Goal: Task Accomplishment & Management: Manage account settings

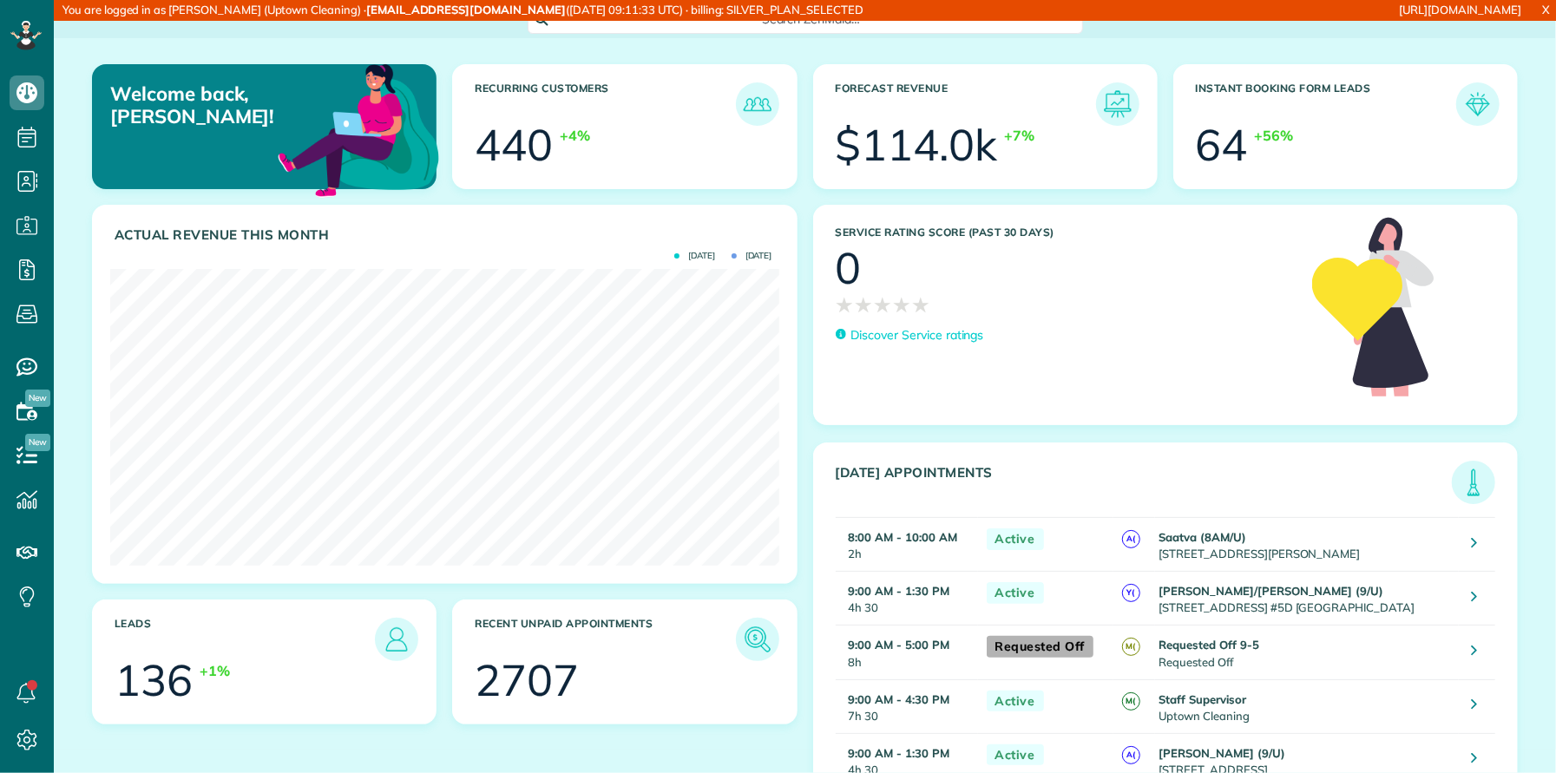
scroll to position [297, 669]
click at [24, 267] on icon at bounding box center [27, 270] width 35 height 35
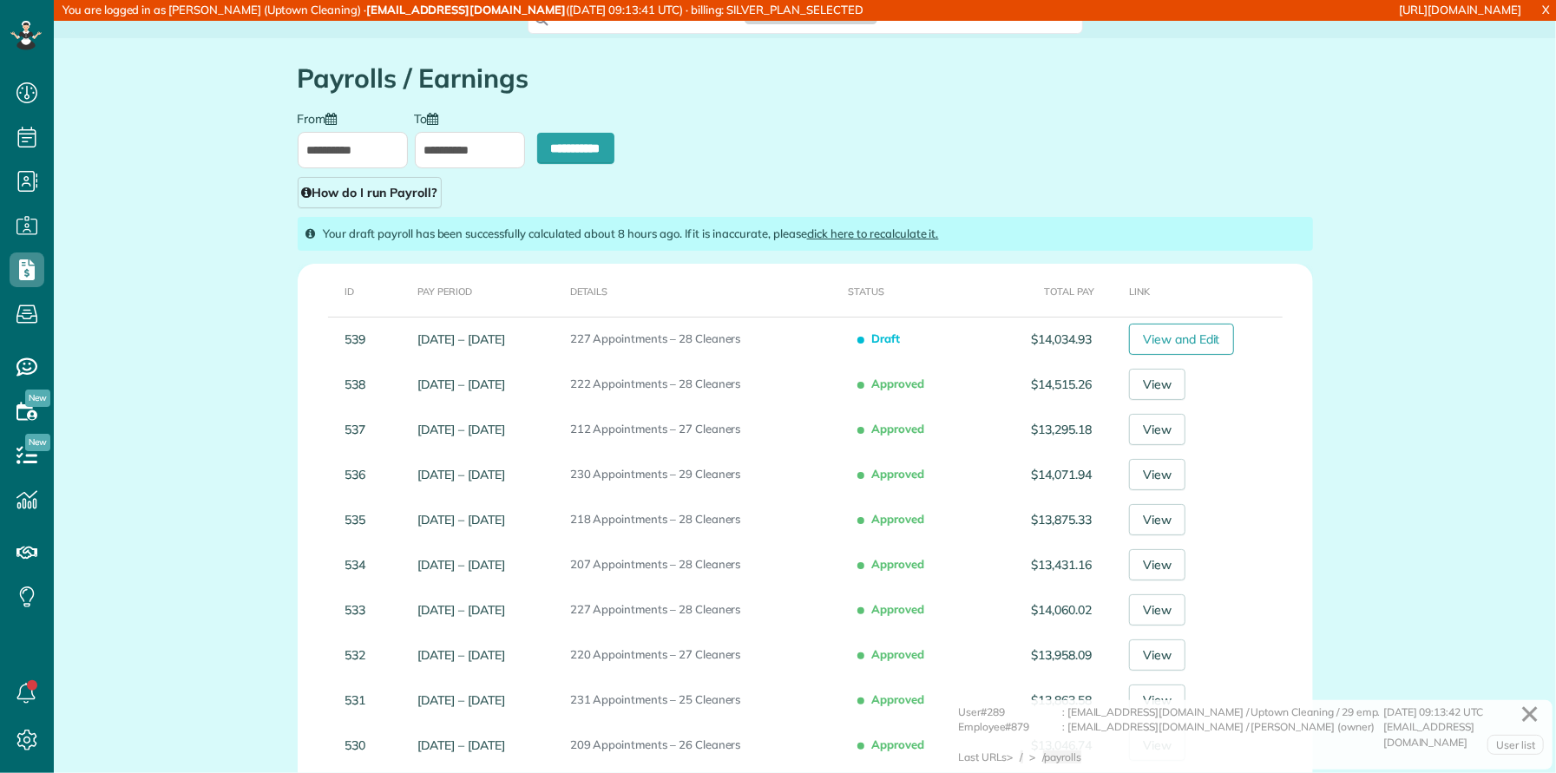
type input "**********"
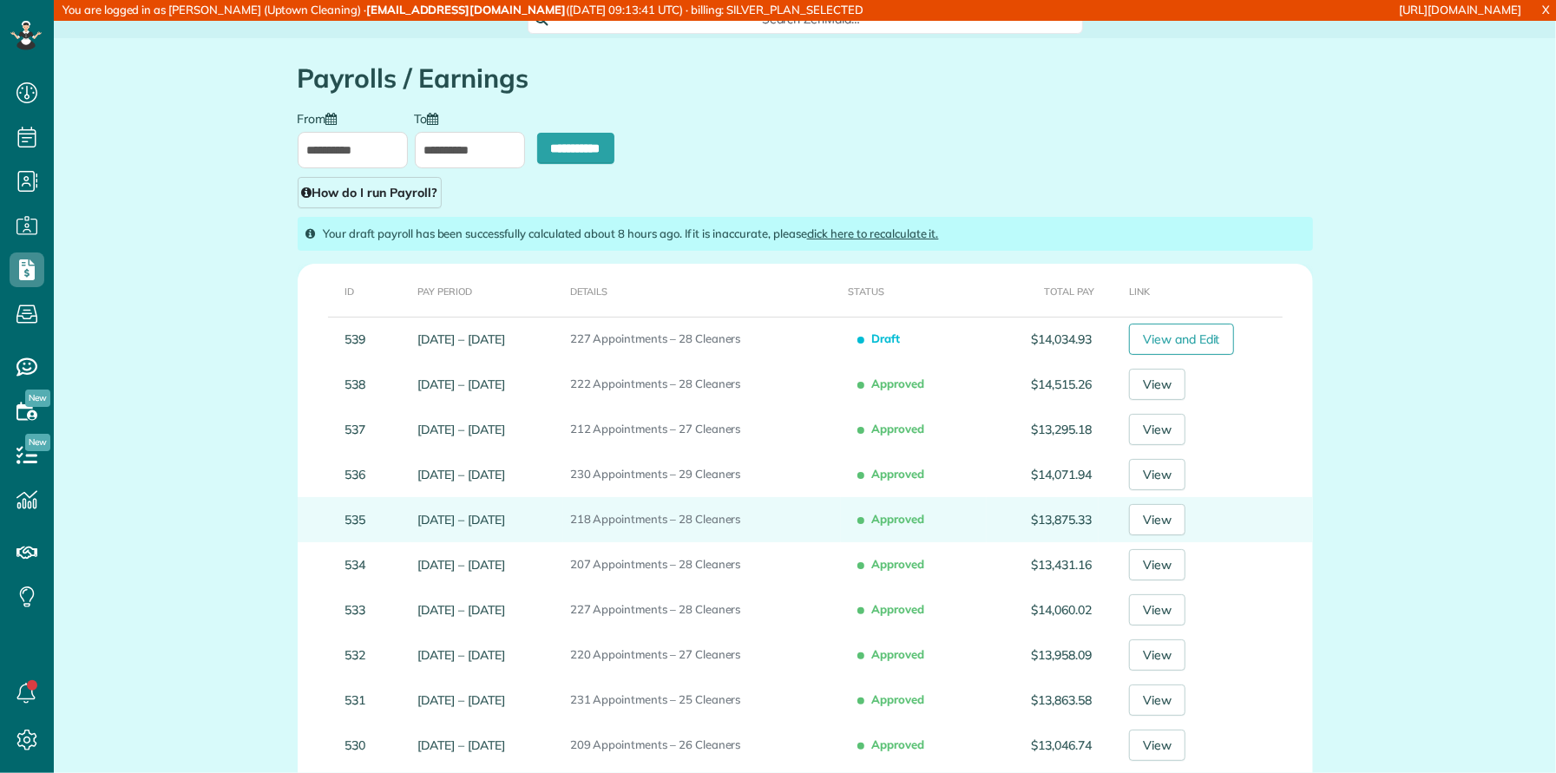
scroll to position [7, 7]
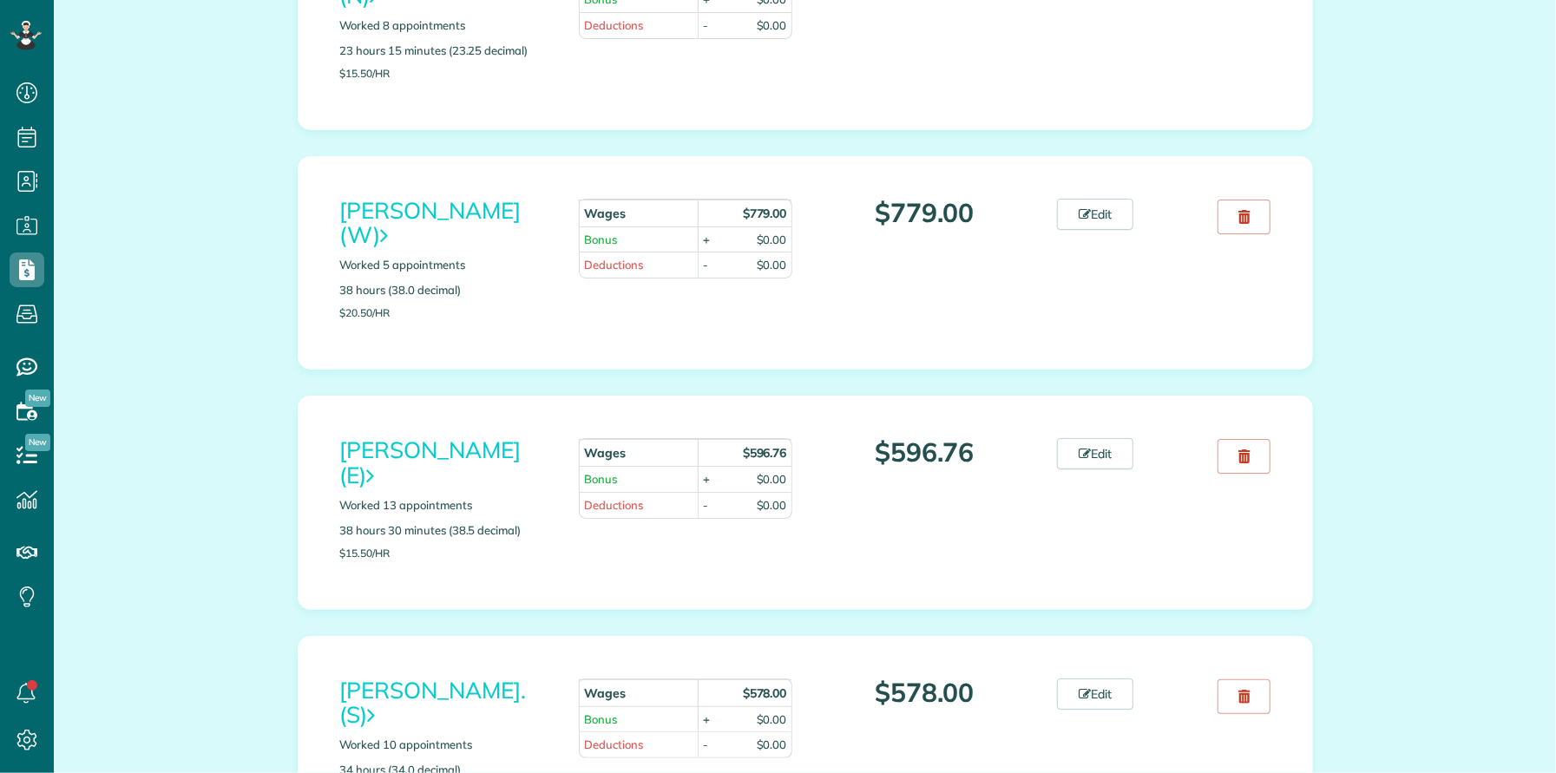
scroll to position [4761, 0]
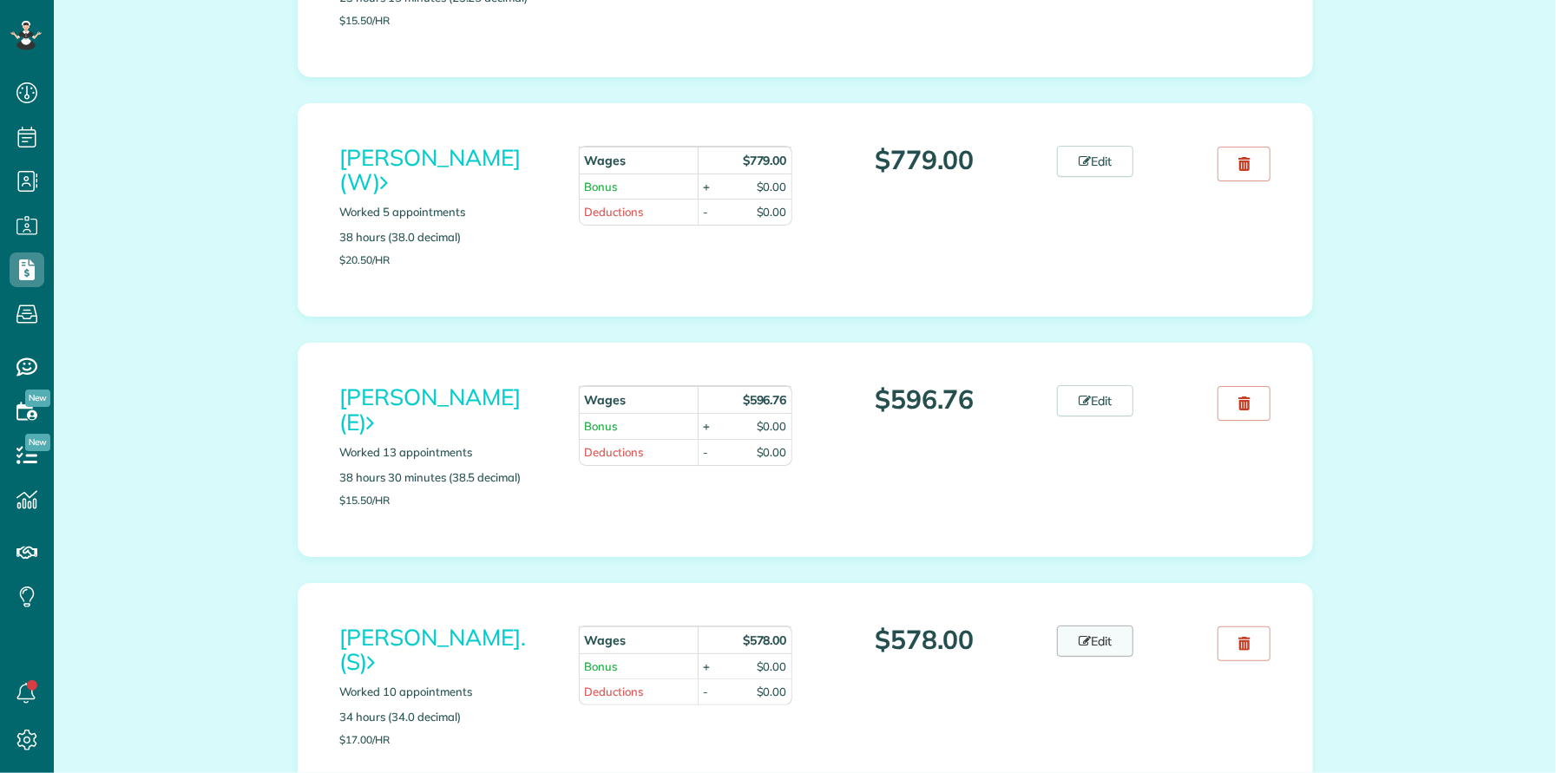
click at [1107, 626] on link "Edit" at bounding box center [1095, 641] width 76 height 31
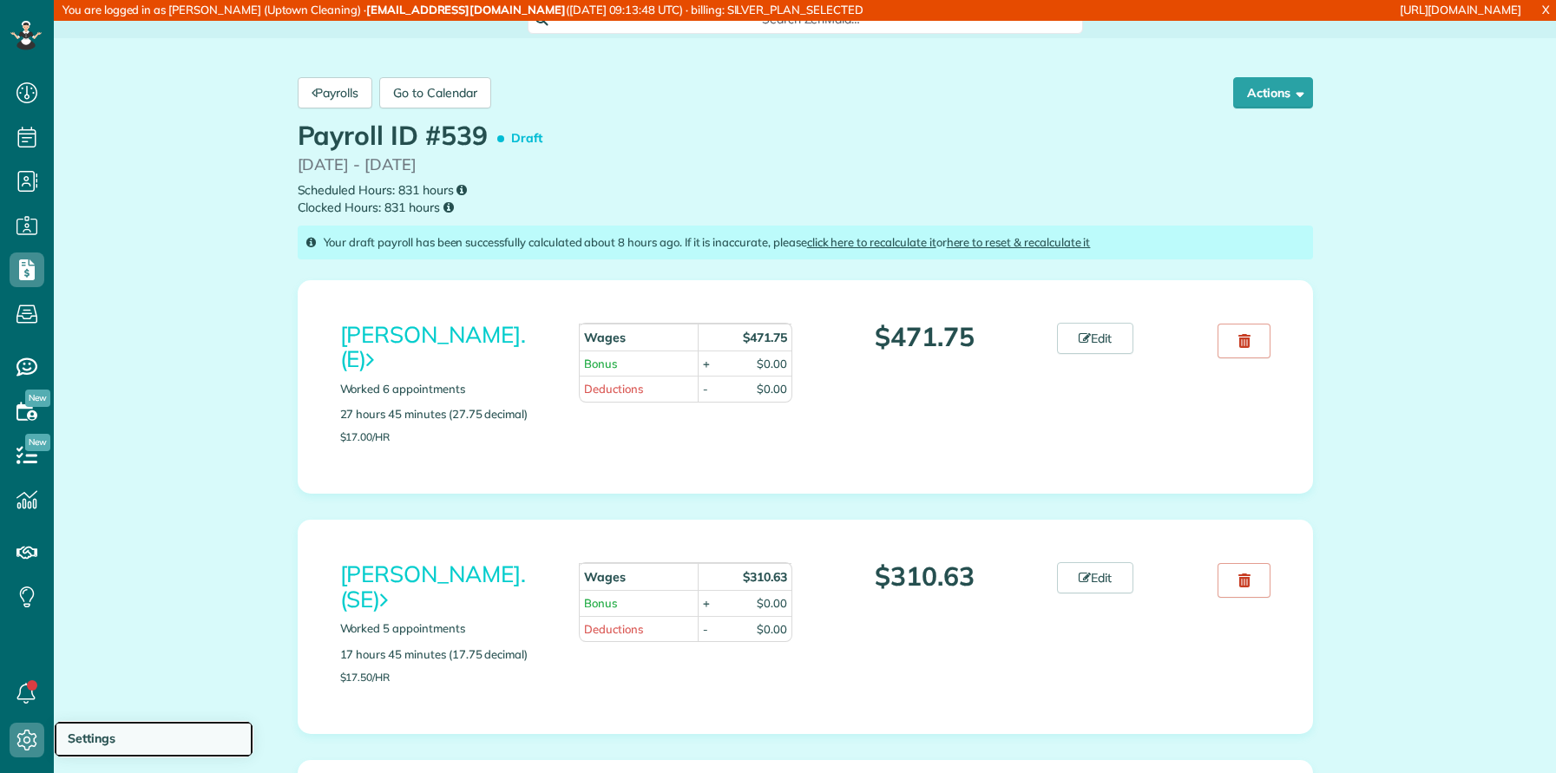
click at [86, 738] on span "Settings" at bounding box center [92, 739] width 48 height 16
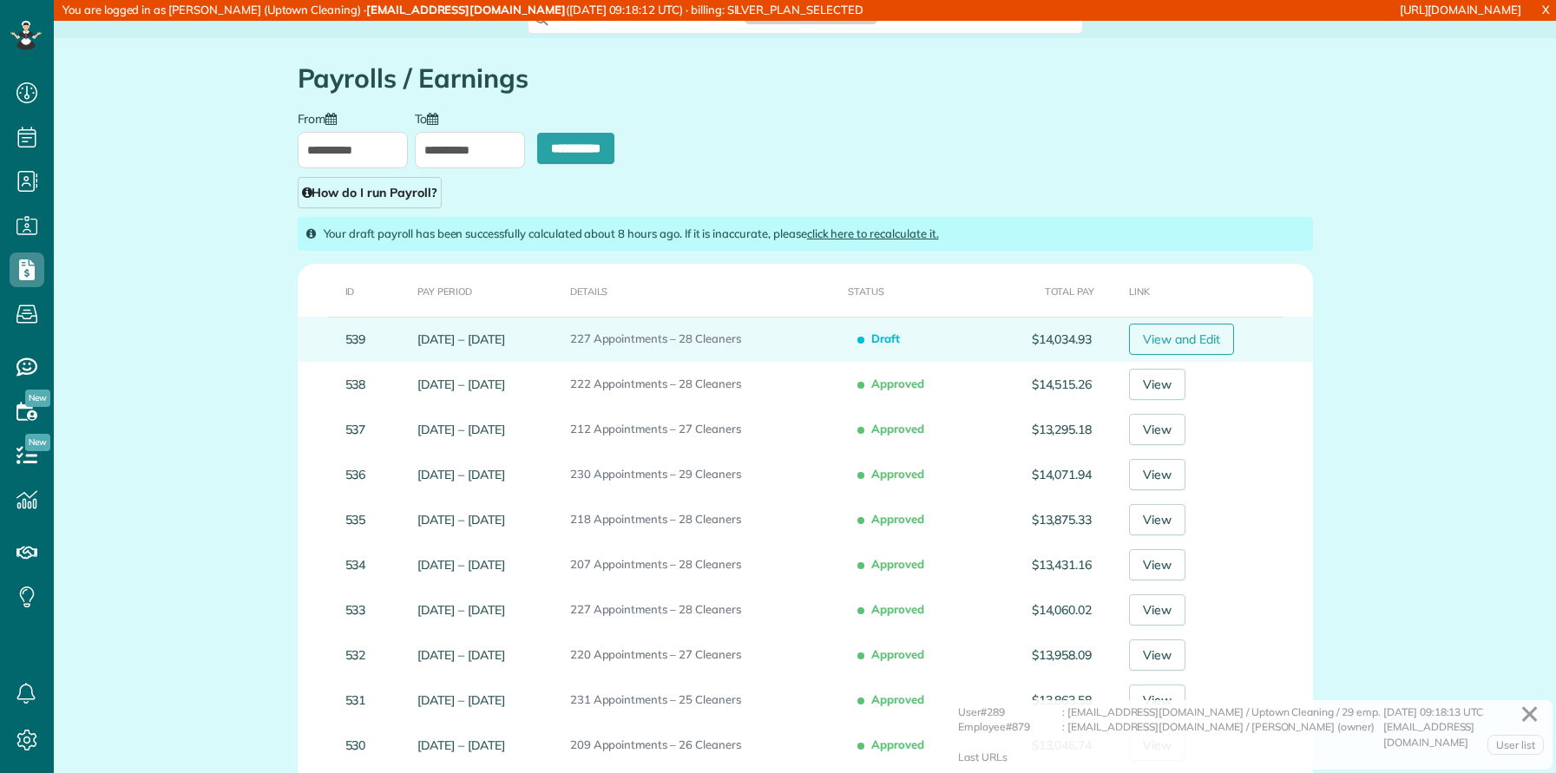
click at [1168, 339] on link "View and Edit" at bounding box center [1181, 339] width 105 height 31
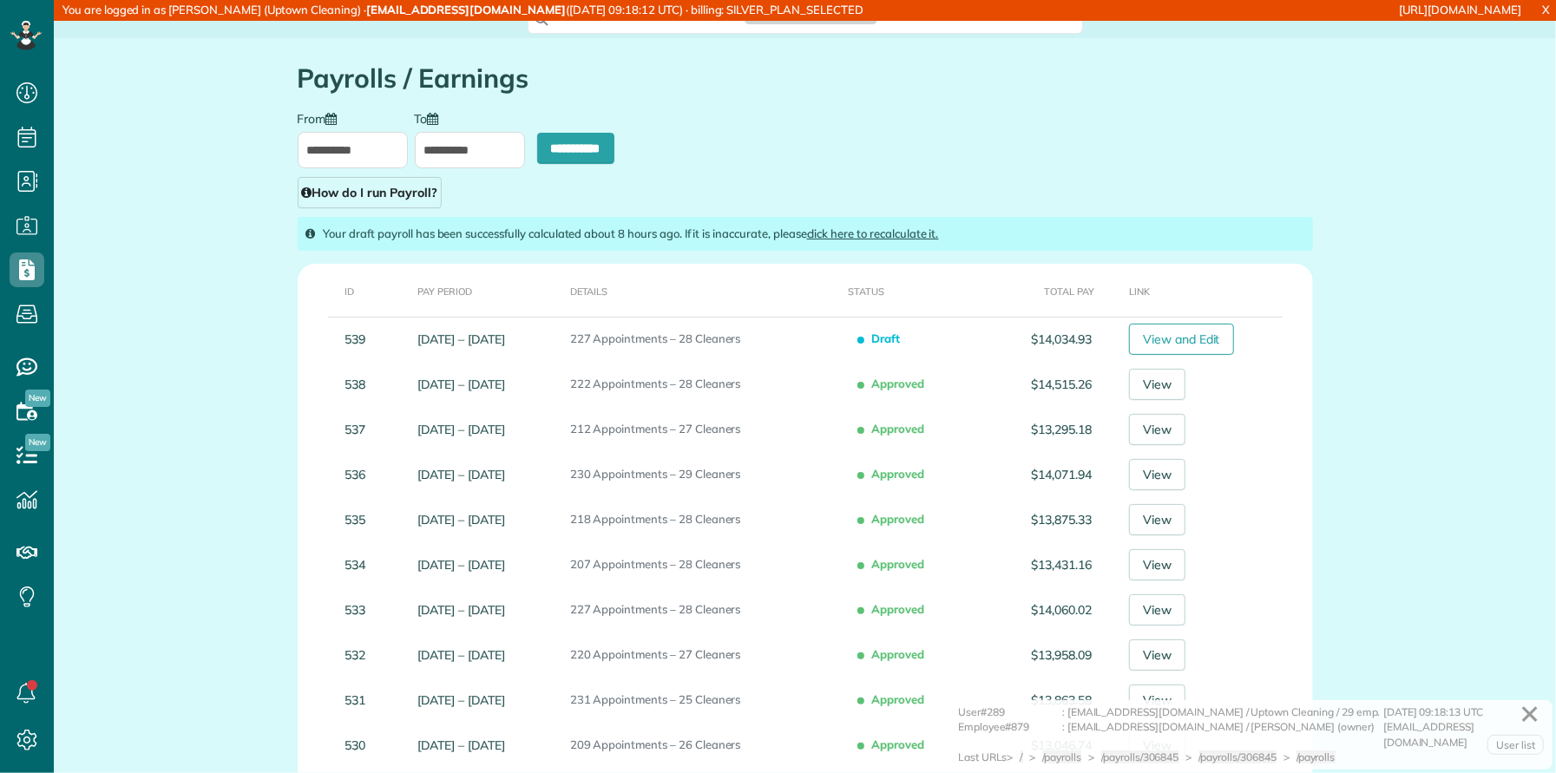
type input "**********"
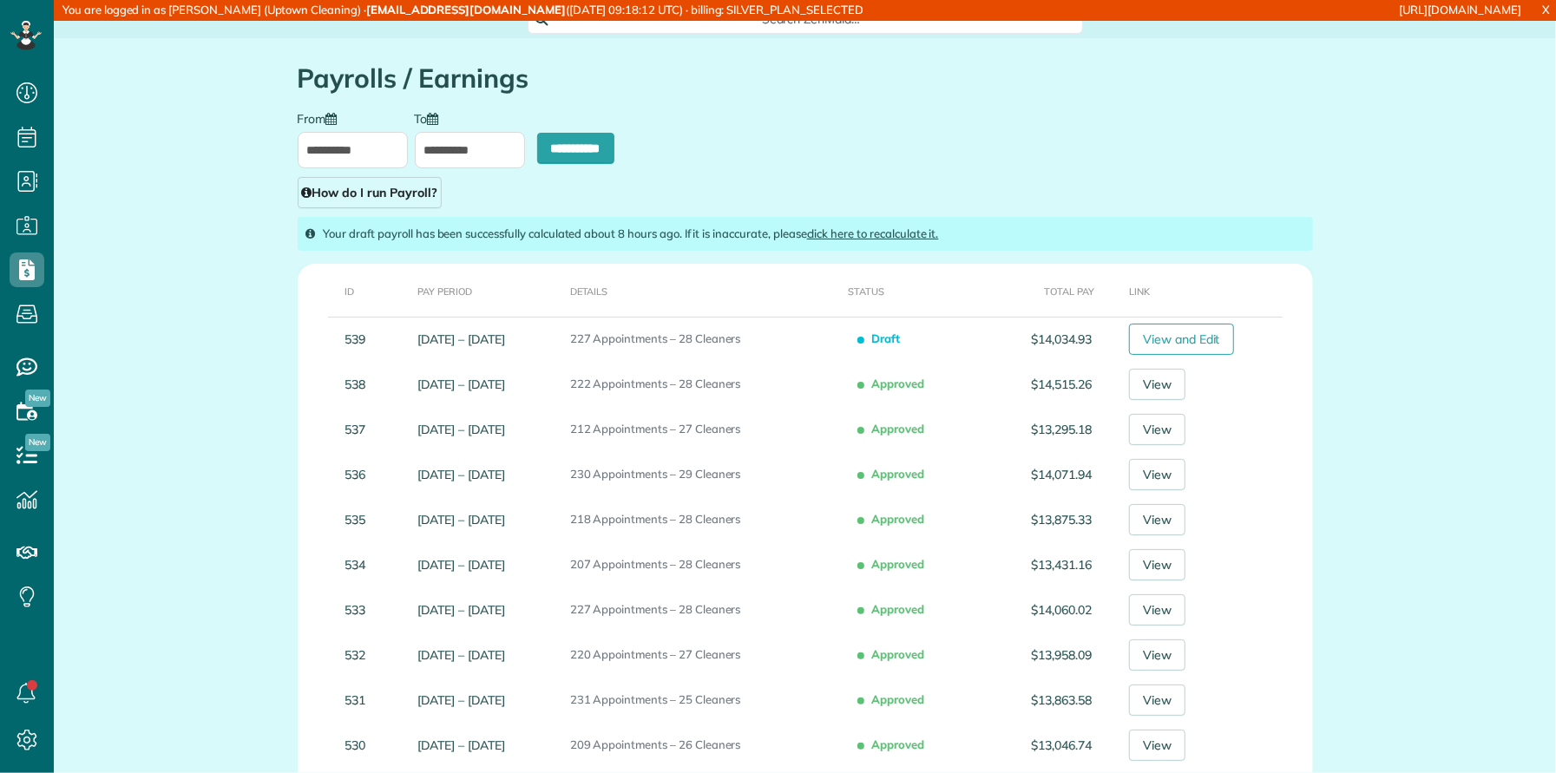
scroll to position [7, 7]
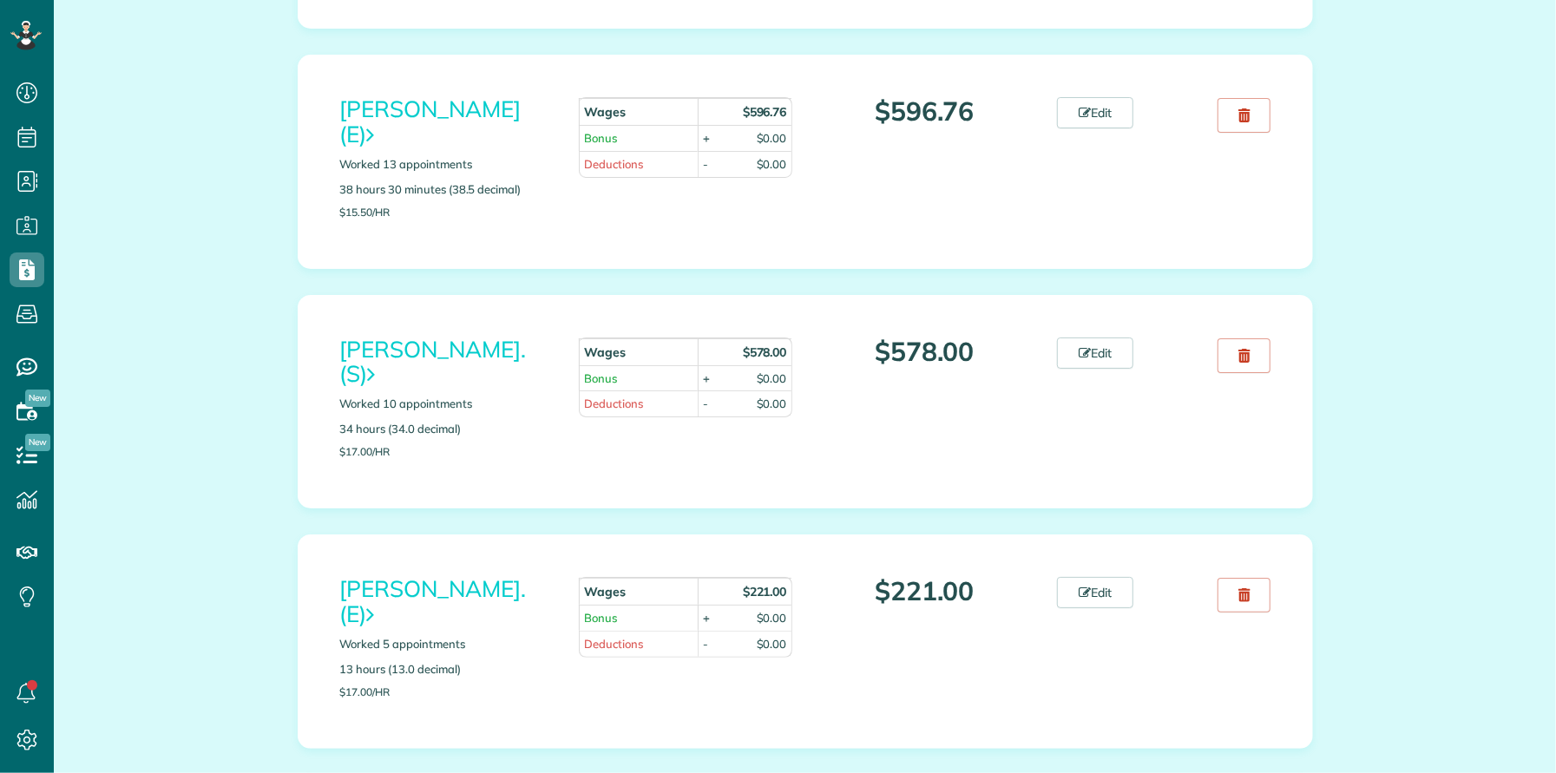
scroll to position [4986, 0]
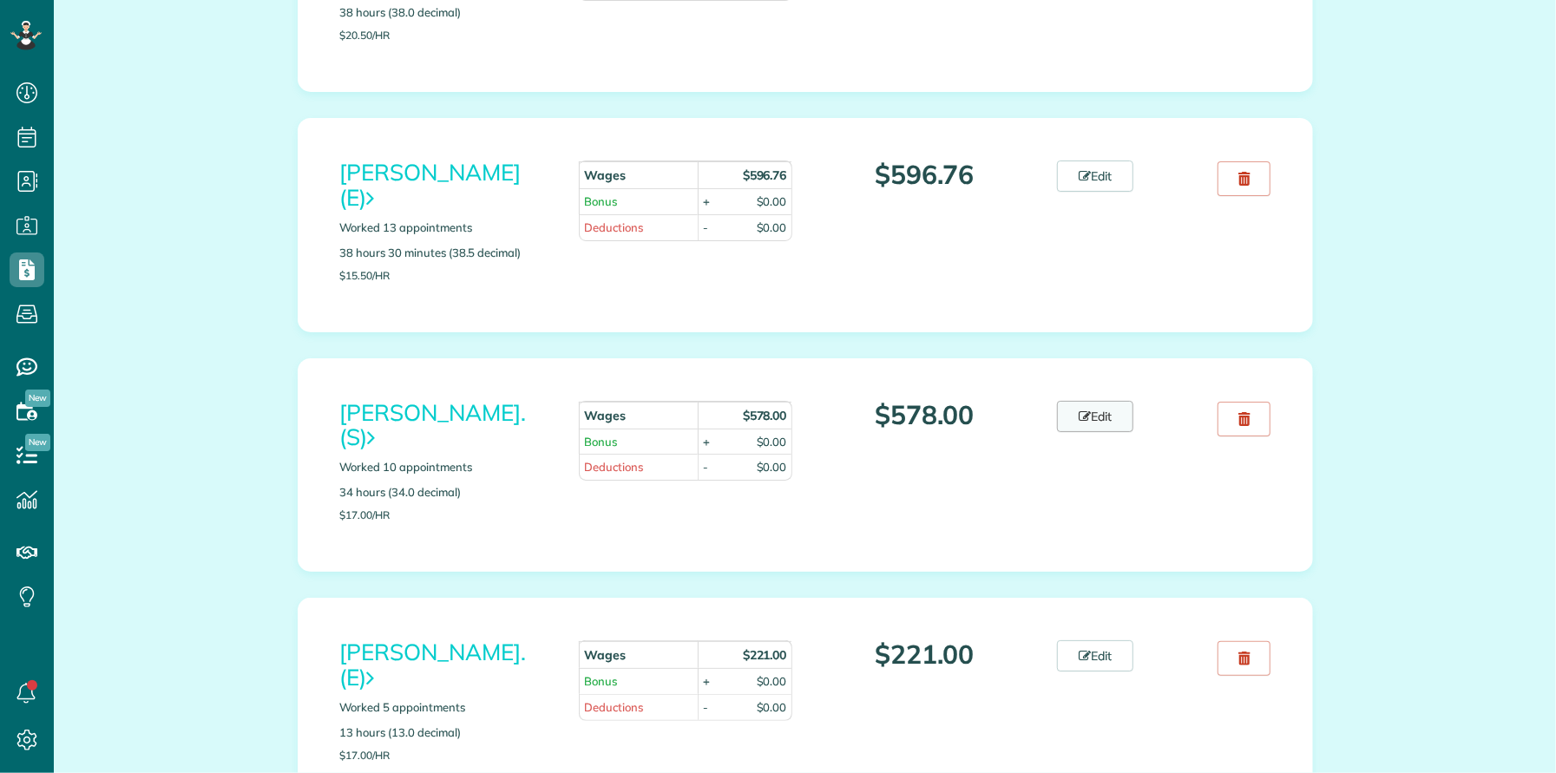
click at [1083, 411] on icon at bounding box center [1085, 417] width 12 height 12
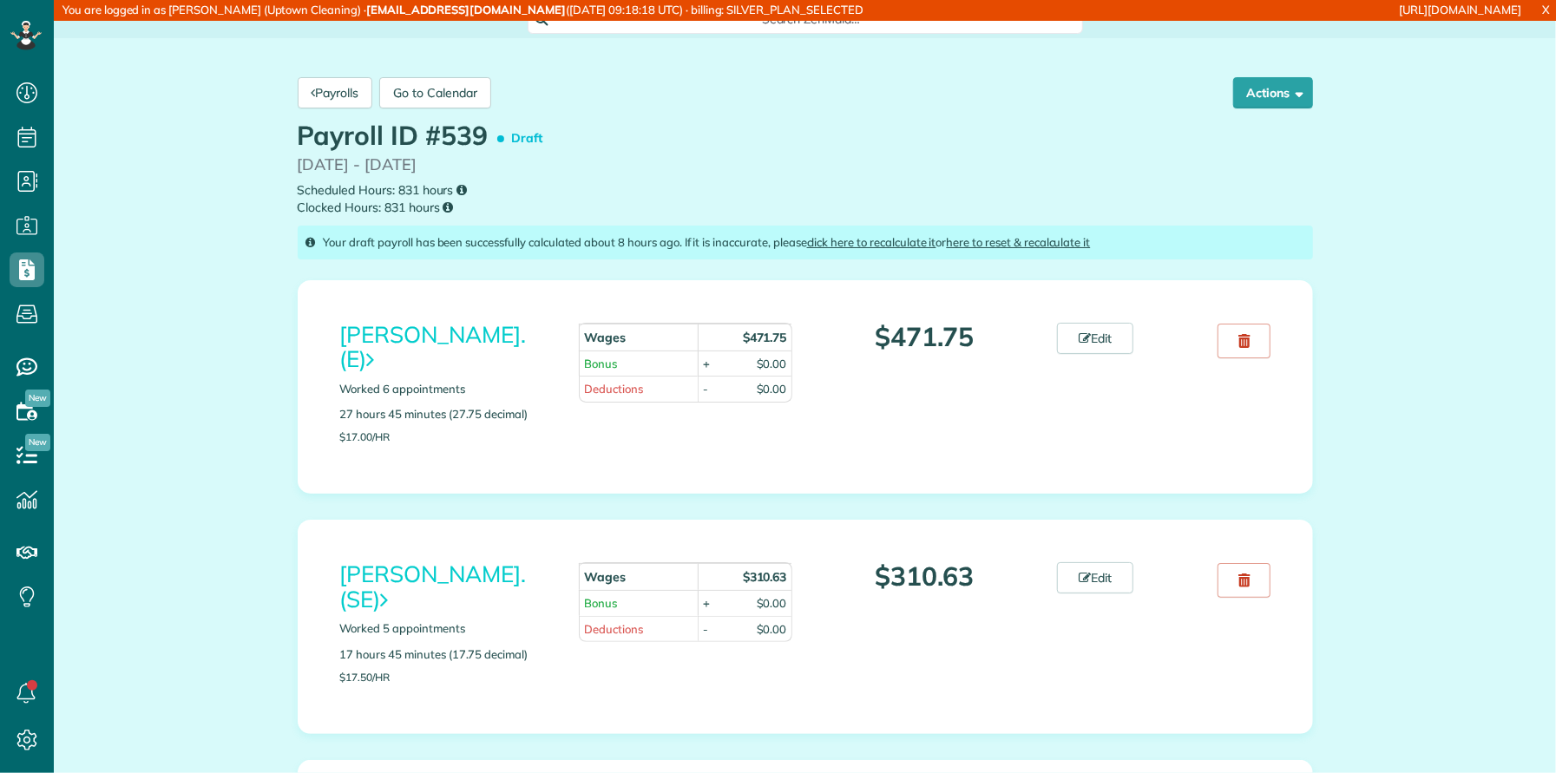
scroll to position [7, 7]
click at [1104, 338] on link "Edit" at bounding box center [1095, 338] width 76 height 31
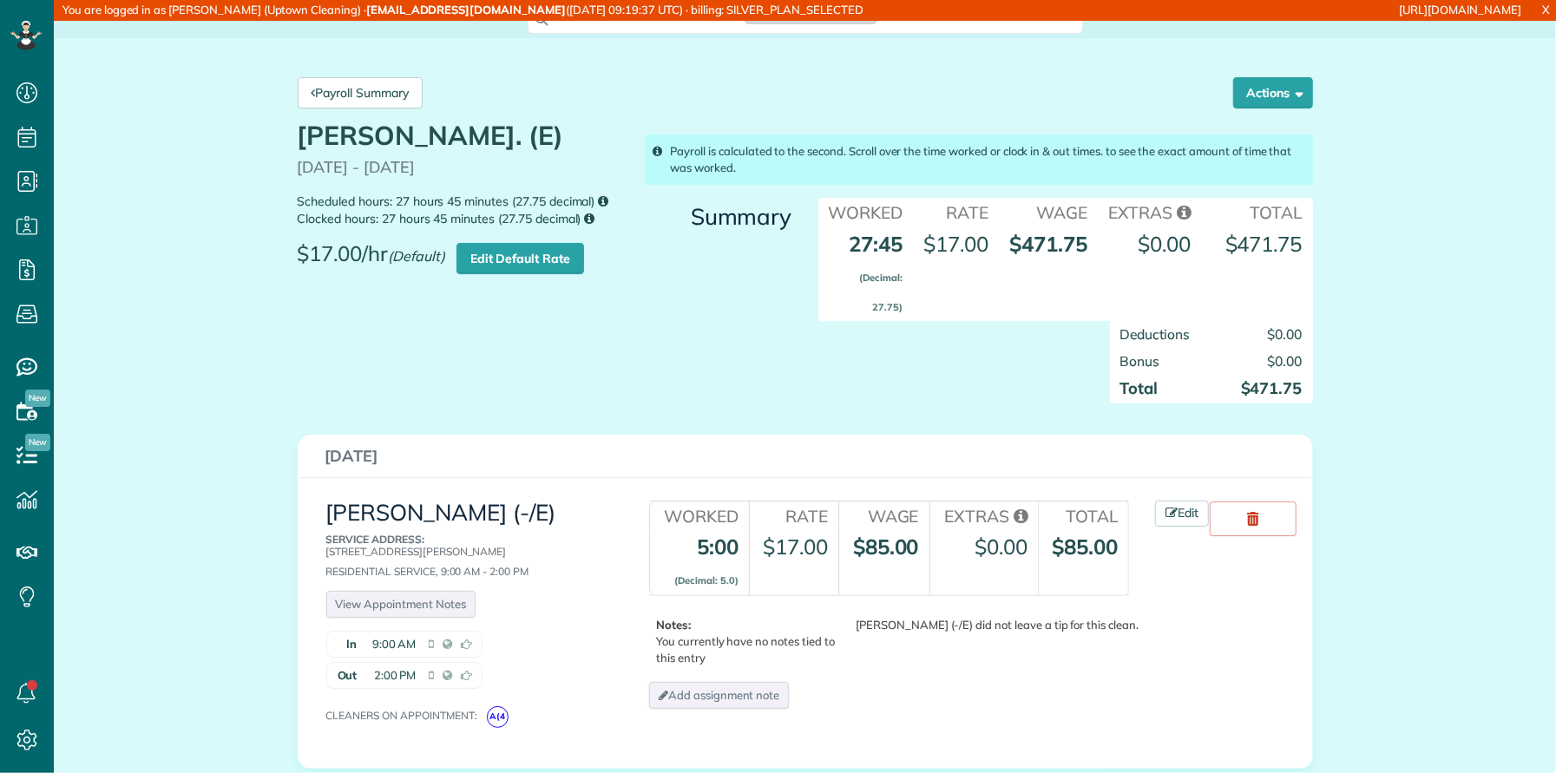
scroll to position [7, 7]
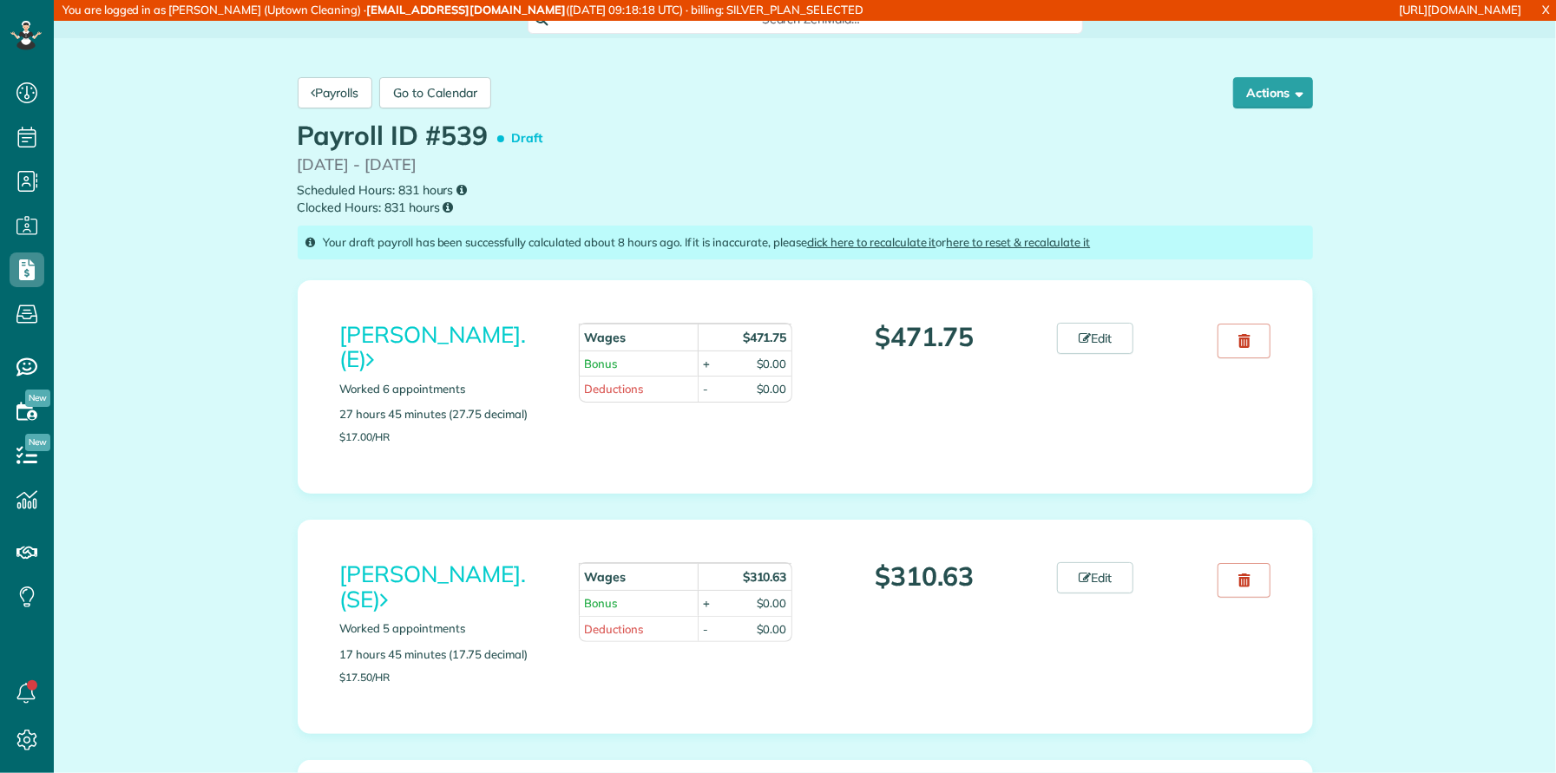
scroll to position [7, 7]
drag, startPoint x: 1528, startPoint y: 11, endPoint x: 1242, endPoint y: 7, distance: 285.6
click at [1242, 7] on div "[URL][DOMAIN_NAME]" at bounding box center [1283, 10] width 496 height 21
copy link "[URL][DOMAIN_NAME]"
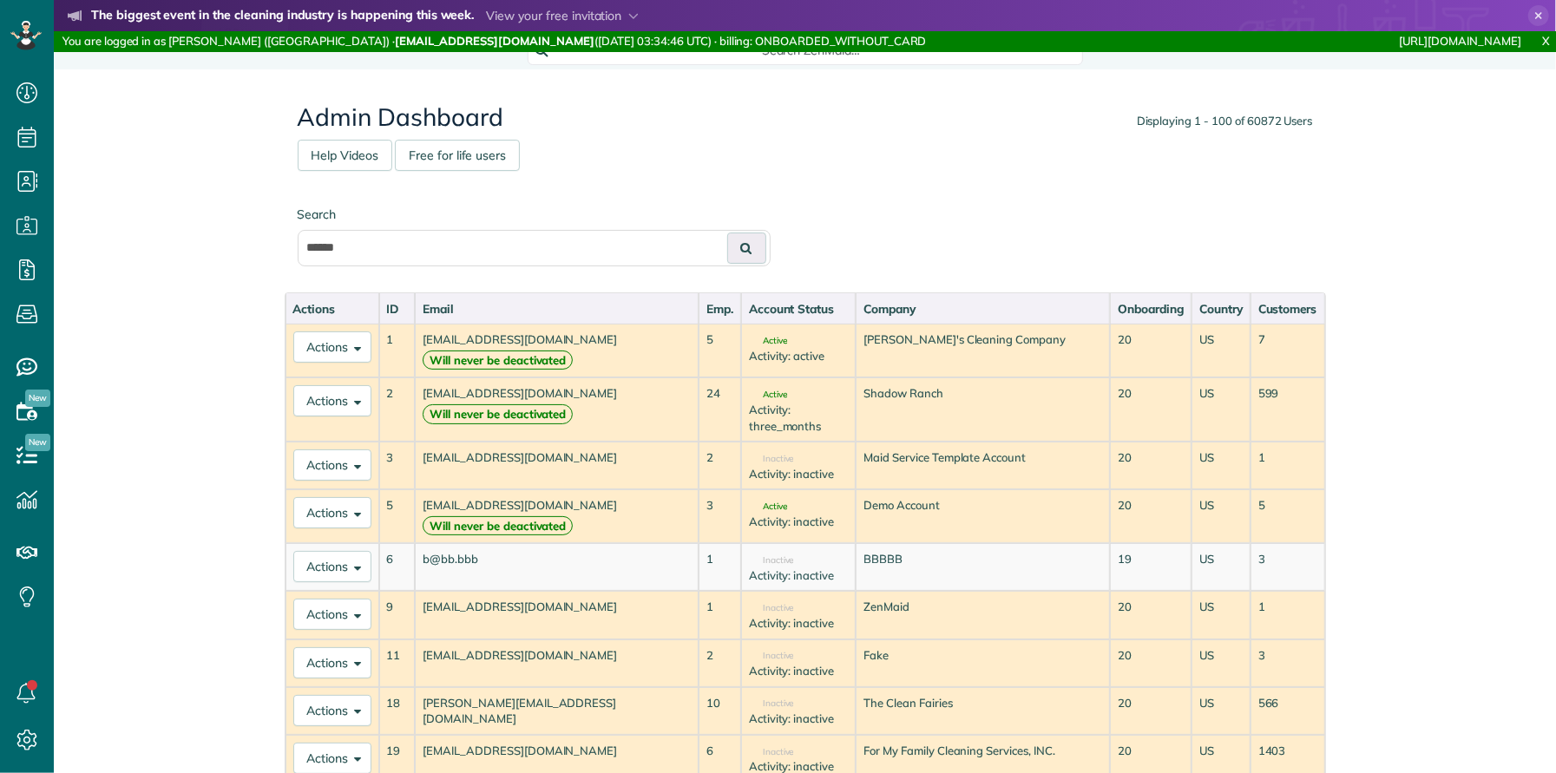
scroll to position [7, 7]
type input "**********"
click at [727, 233] on button at bounding box center [746, 248] width 39 height 31
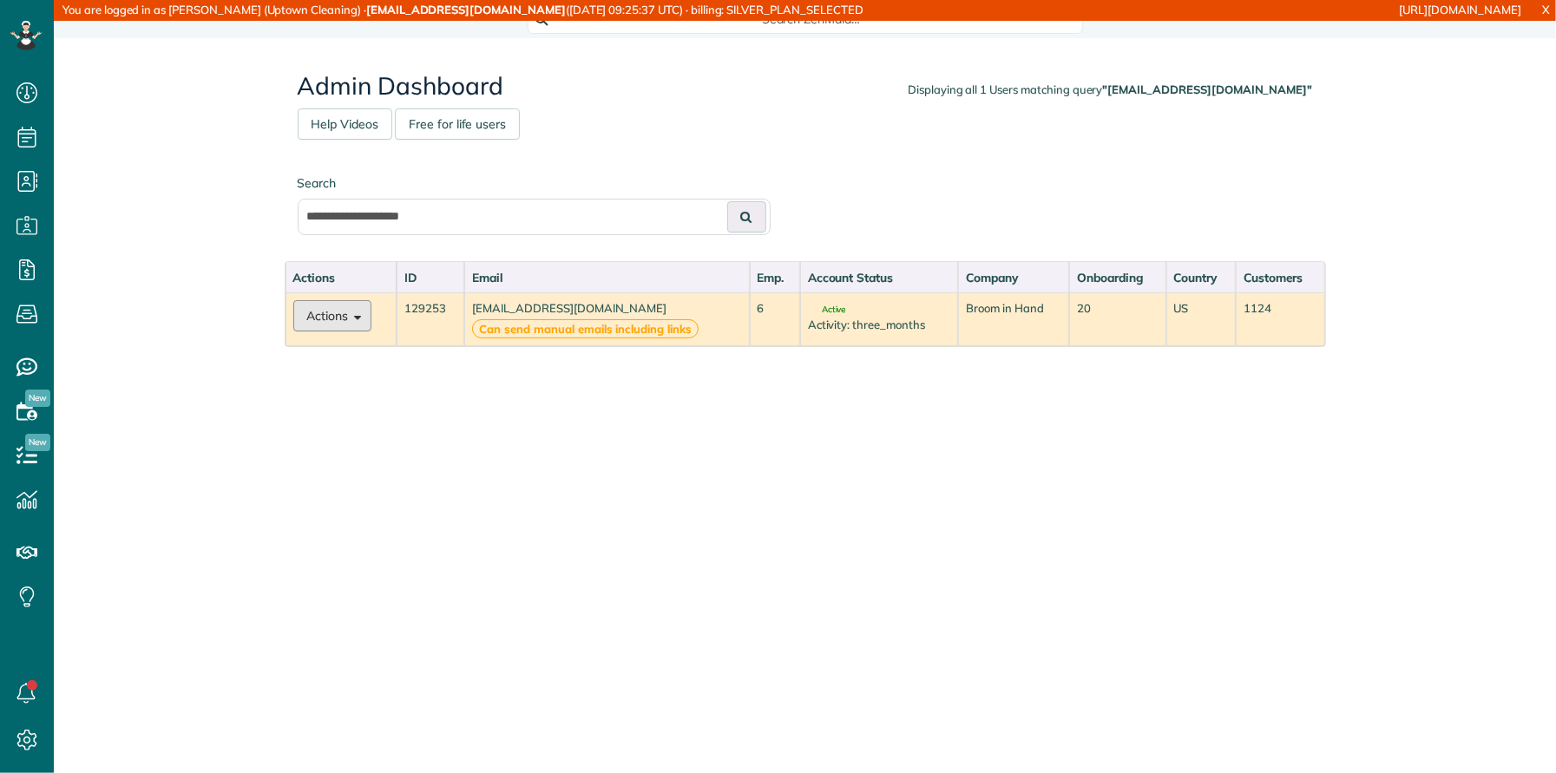
click at [352, 319] on span at bounding box center [355, 315] width 13 height 13
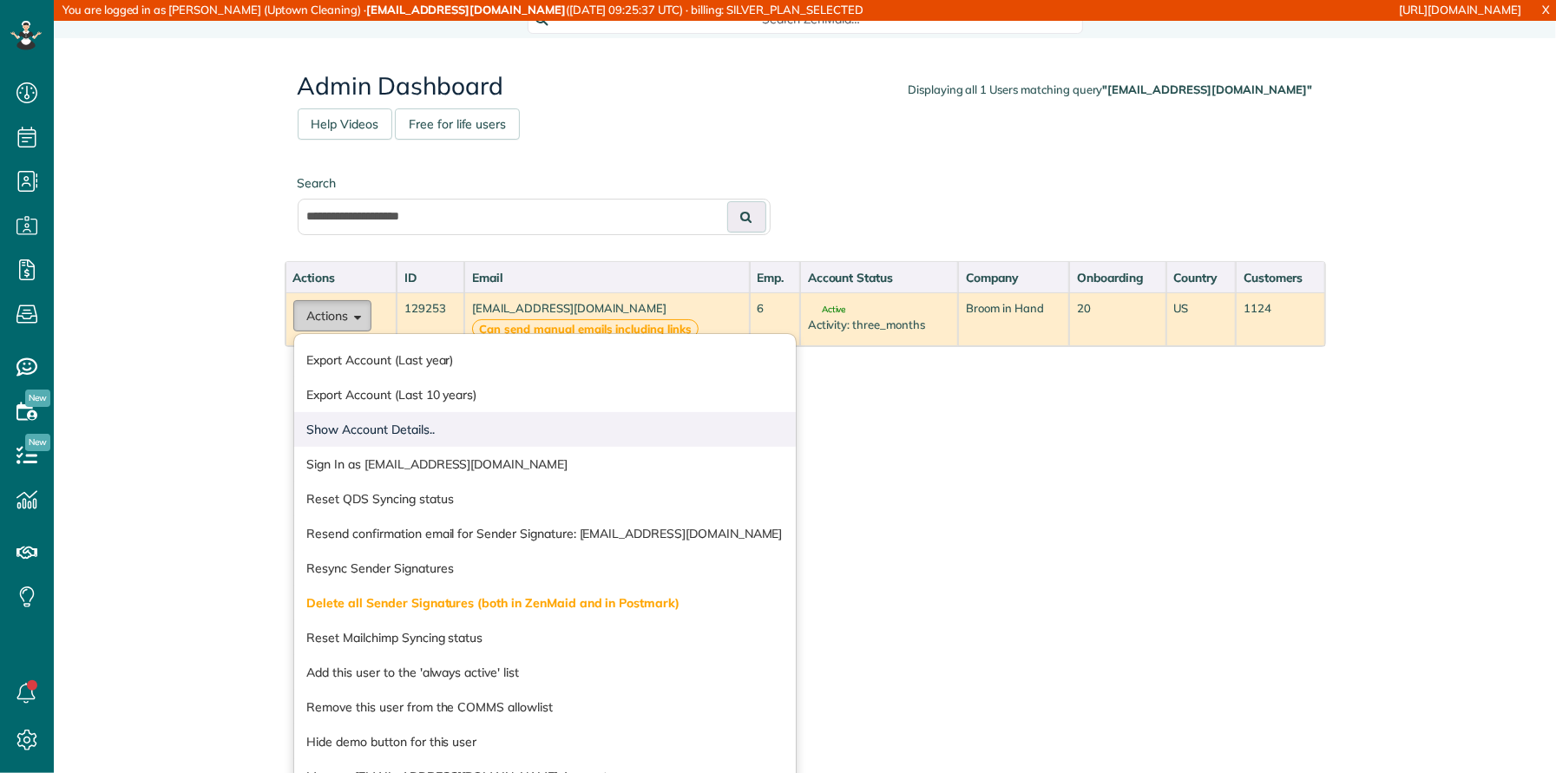
scroll to position [7, 7]
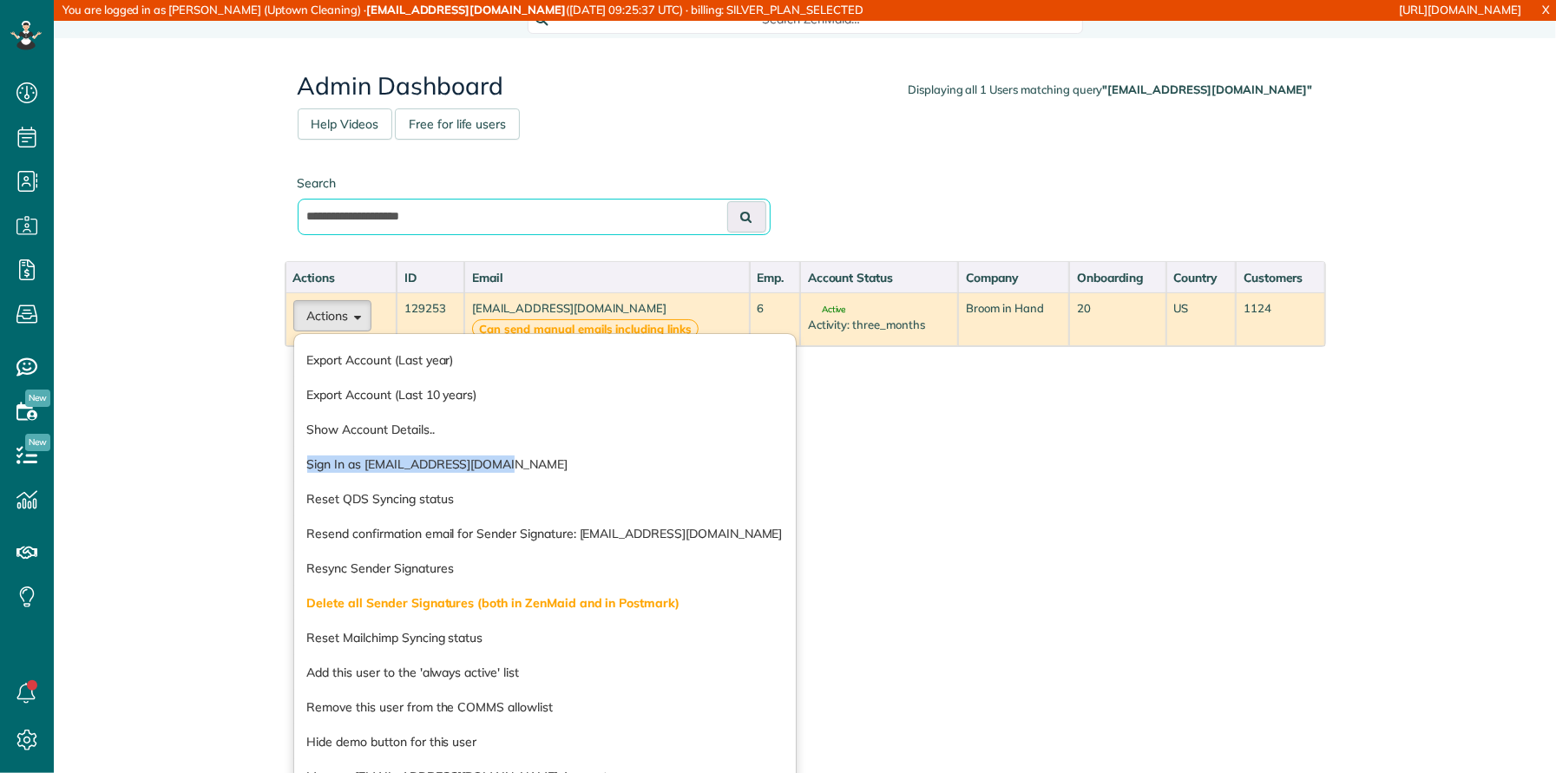
click at [467, 223] on input "**********" at bounding box center [534, 217] width 473 height 36
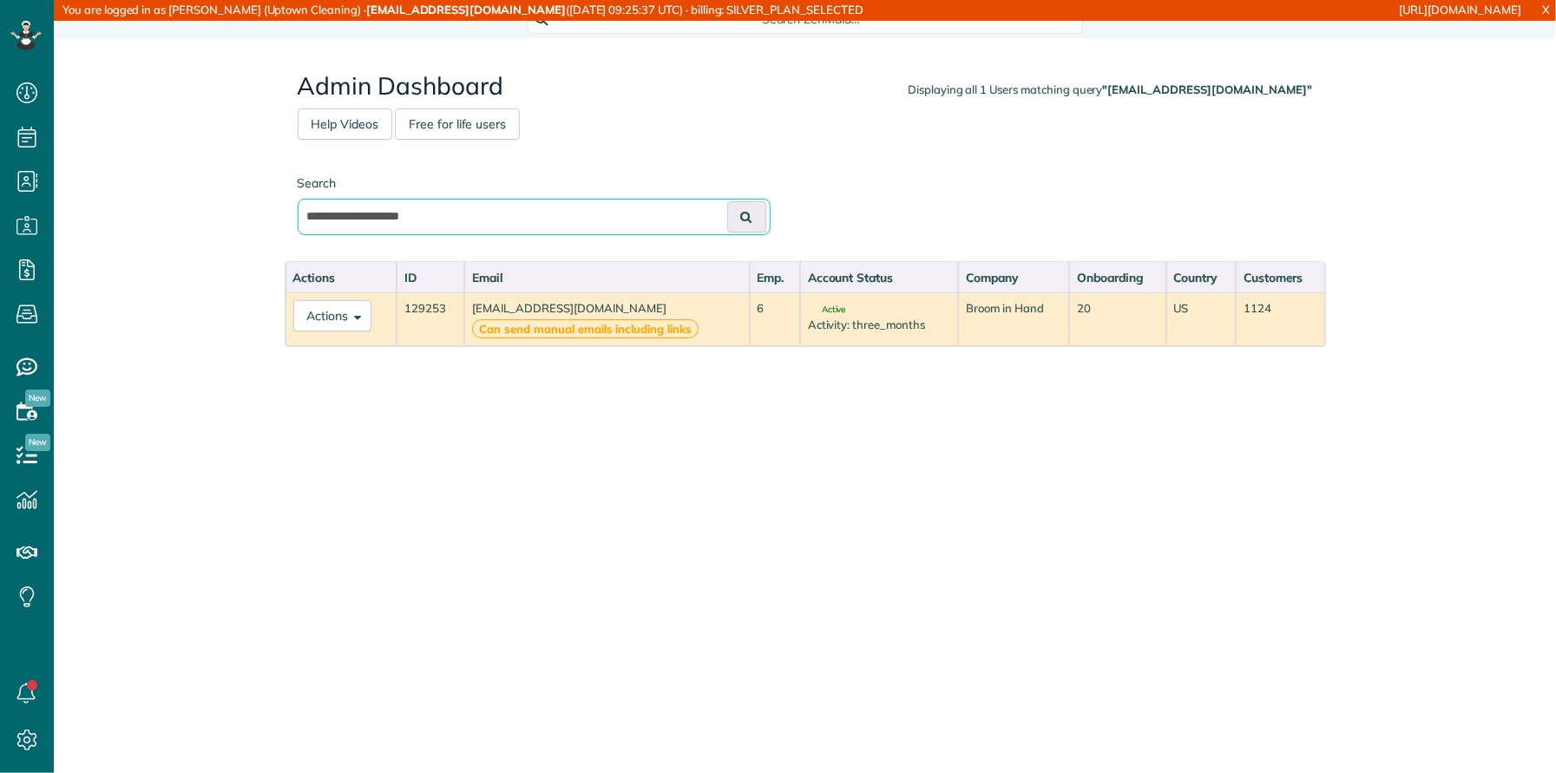
click at [467, 223] on input "**********" at bounding box center [534, 217] width 473 height 36
